Goal: Task Accomplishment & Management: Complete application form

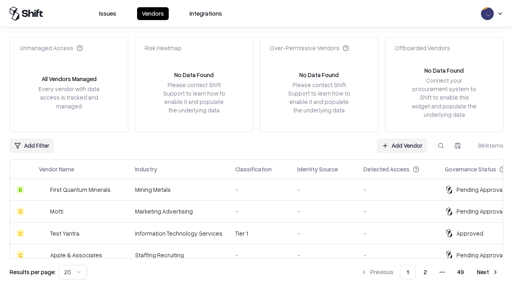
click at [402, 145] on link "Add Vendor" at bounding box center [402, 145] width 50 height 14
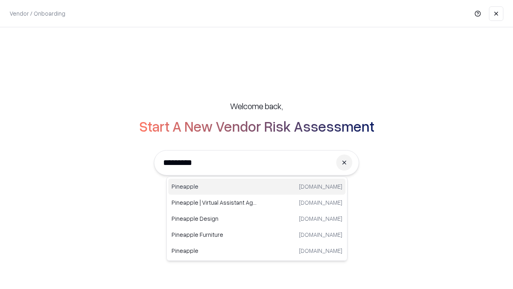
click at [257, 186] on div "Pineapple [DOMAIN_NAME]" at bounding box center [256, 186] width 177 height 16
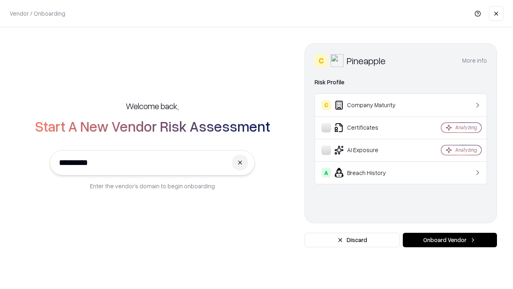
type input "*********"
click at [450, 240] on button "Onboard Vendor" at bounding box center [450, 239] width 94 height 14
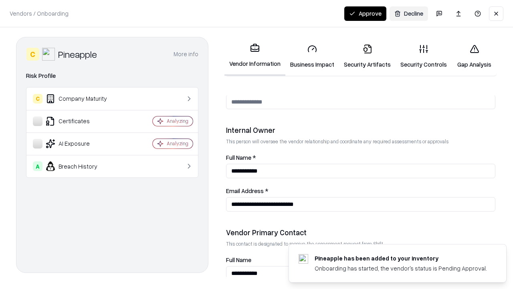
scroll to position [415, 0]
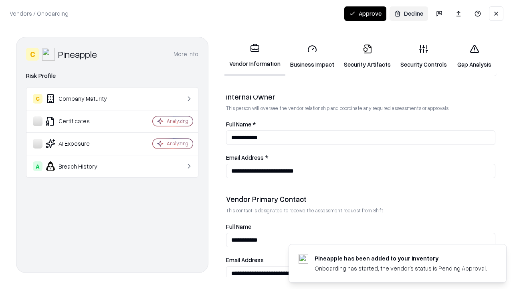
click at [312, 56] on link "Business Impact" at bounding box center [312, 56] width 54 height 37
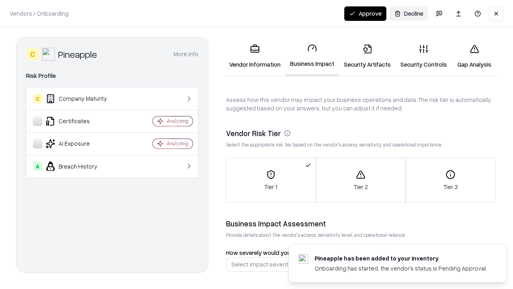
click at [367, 56] on link "Security Artifacts" at bounding box center [367, 56] width 57 height 37
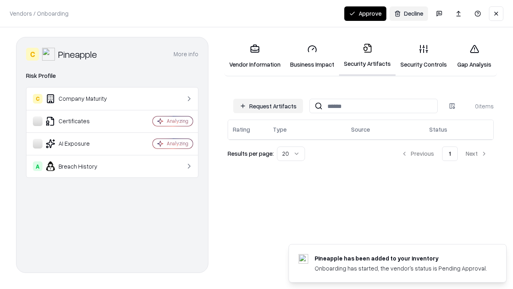
click at [268, 106] on button "Request Artifacts" at bounding box center [268, 106] width 70 height 14
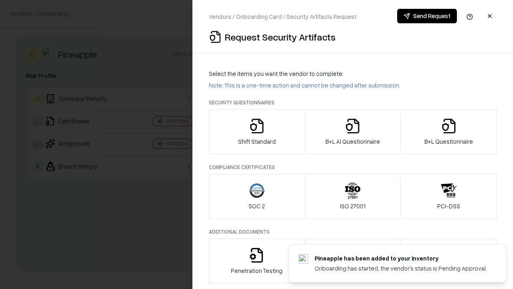
click at [257, 131] on icon "button" at bounding box center [257, 126] width 16 height 16
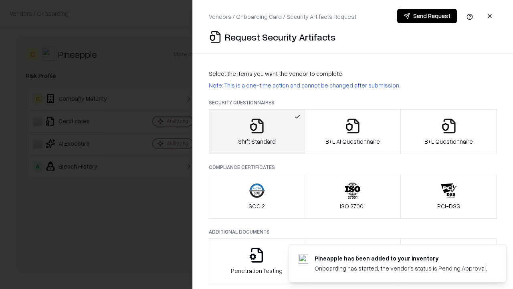
click at [427, 16] on button "Send Request" at bounding box center [427, 16] width 60 height 14
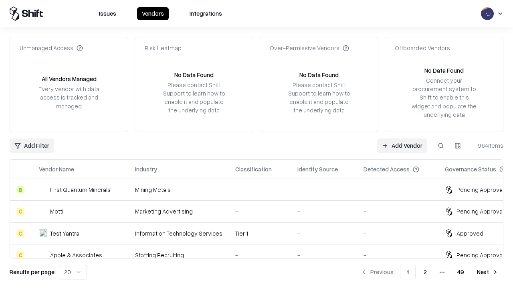
click at [441, 145] on button at bounding box center [441, 145] width 14 height 14
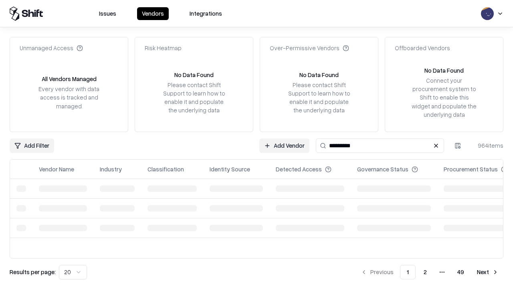
type input "*********"
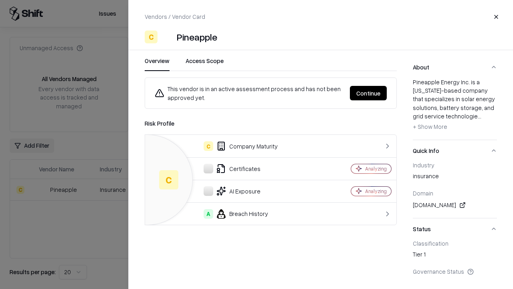
click at [368, 93] on button "Continue" at bounding box center [368, 93] width 37 height 14
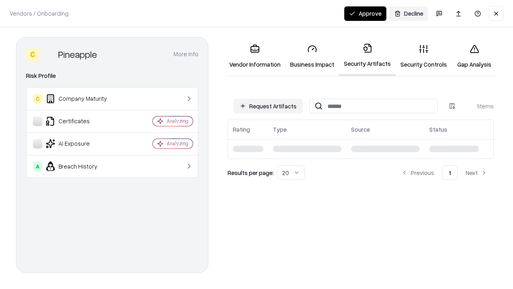
click at [424, 56] on link "Security Controls" at bounding box center [424, 56] width 56 height 37
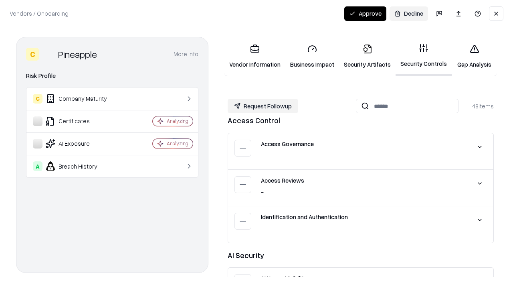
click at [263, 106] on button "Request Followup" at bounding box center [263, 106] width 71 height 14
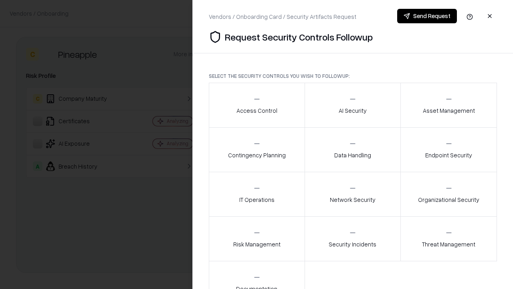
click at [257, 105] on div "Access Control" at bounding box center [257, 105] width 41 height 20
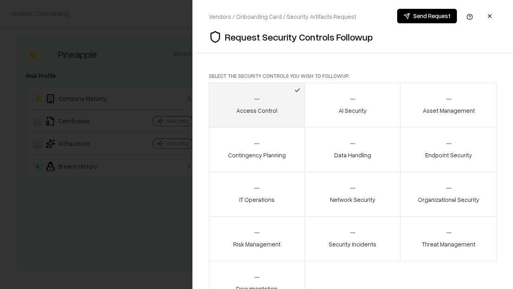
click at [427, 16] on button "Send Request" at bounding box center [427, 16] width 60 height 14
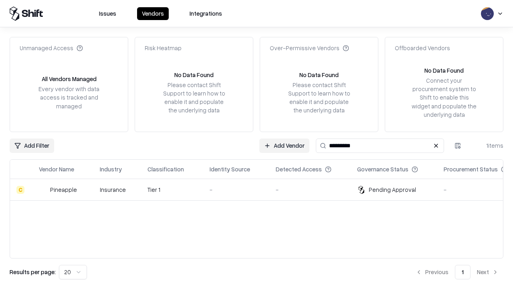
type input "*********"
click at [261, 189] on div "-" at bounding box center [236, 189] width 53 height 8
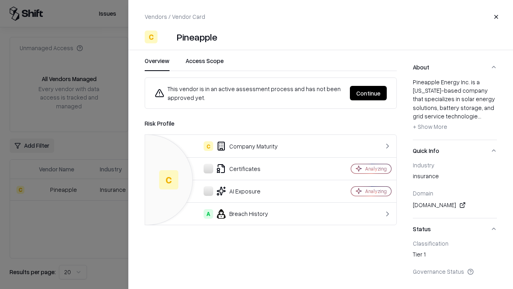
click at [368, 93] on button "Continue" at bounding box center [368, 93] width 37 height 14
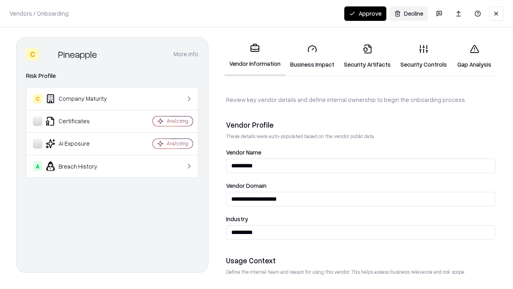
click at [365, 13] on button "Approve" at bounding box center [365, 13] width 42 height 14
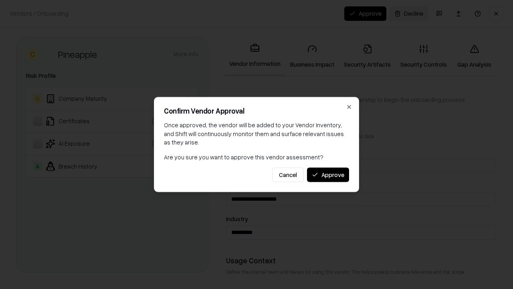
click at [328, 174] on button "Approve" at bounding box center [328, 174] width 42 height 14
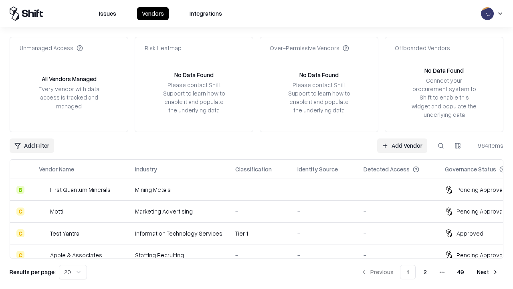
type input "*********"
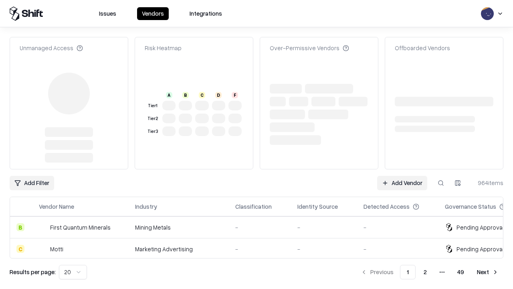
click at [402, 176] on link "Add Vendor" at bounding box center [402, 183] width 50 height 14
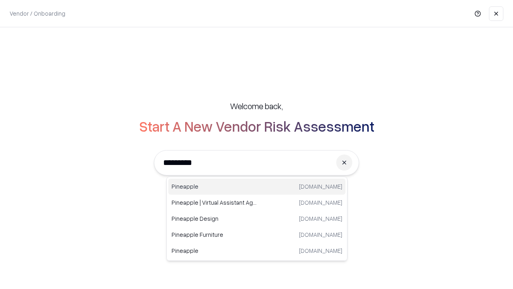
click at [257, 186] on div "Pineapple [DOMAIN_NAME]" at bounding box center [256, 186] width 177 height 16
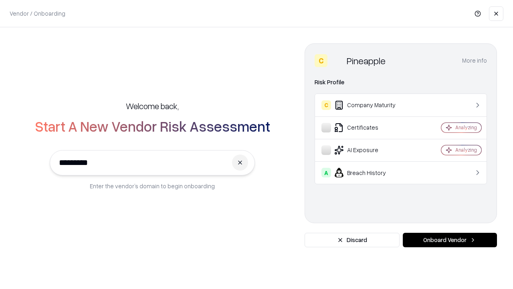
type input "*********"
click at [450, 240] on button "Onboard Vendor" at bounding box center [450, 239] width 94 height 14
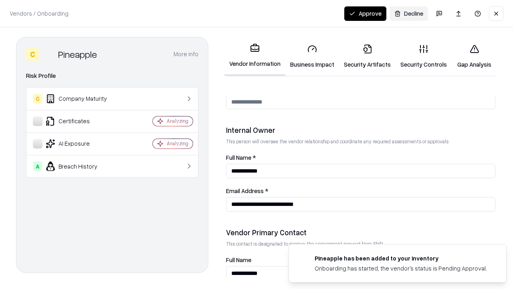
scroll to position [415, 0]
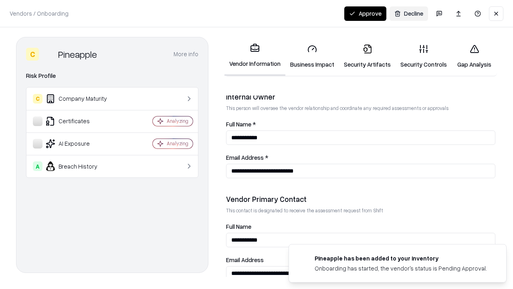
click at [365, 13] on button "Approve" at bounding box center [365, 13] width 42 height 14
